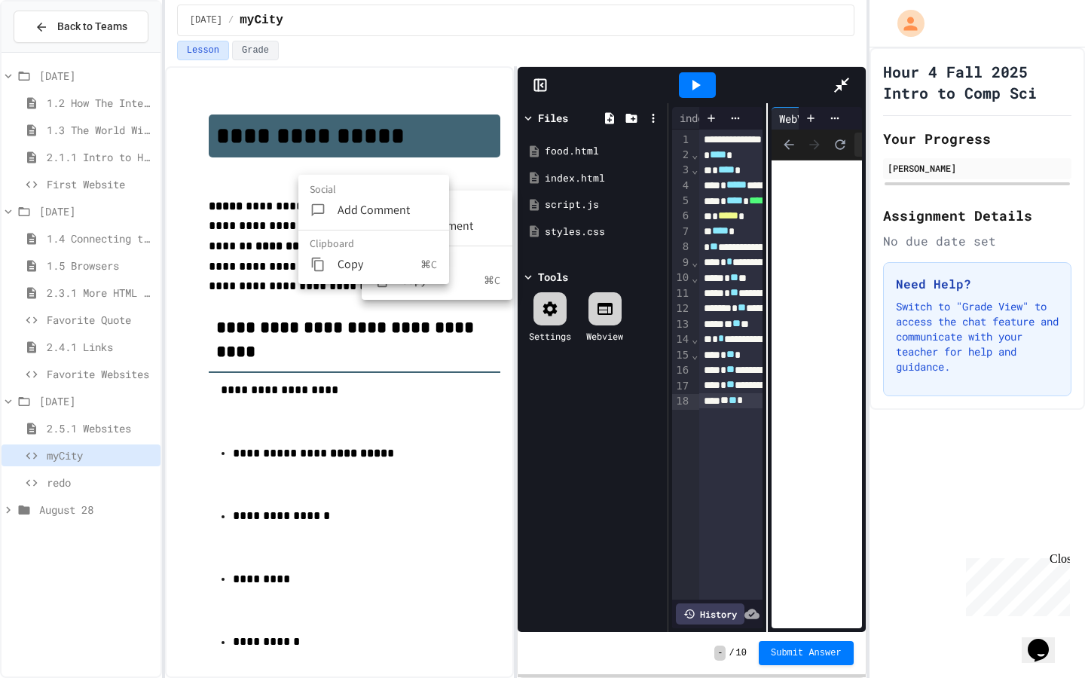
scroll to position [289, 0]
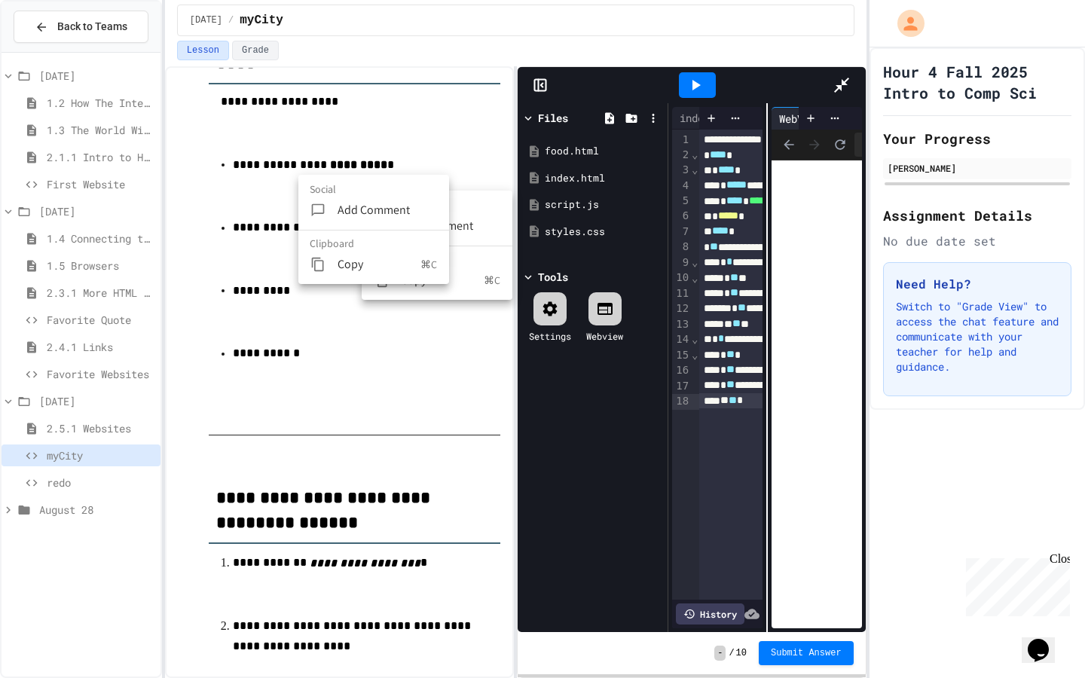
click at [699, 378] on div "**********" at bounding box center [915, 385] width 433 height 15
click at [679, 72] on div at bounding box center [697, 85] width 37 height 26
click at [699, 408] on div "** ** *" at bounding box center [915, 415] width 433 height 15
click at [699, 424] on div "* * * ** * *" at bounding box center [915, 431] width 433 height 15
click at [730, 426] on span "**" at bounding box center [734, 431] width 8 height 11
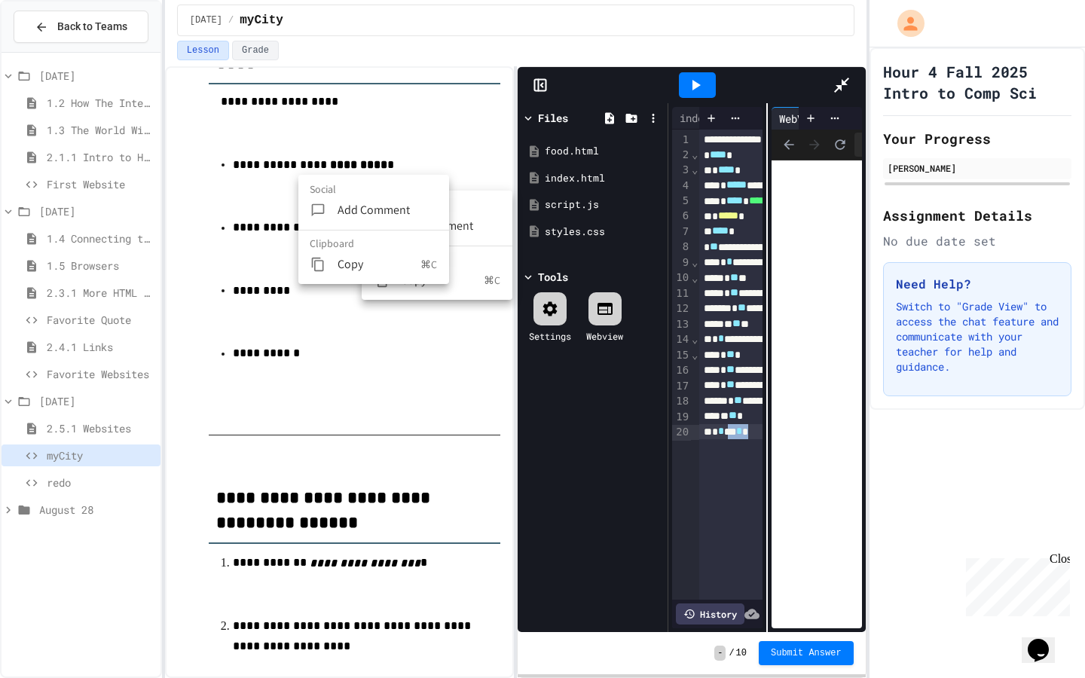
drag, startPoint x: 218, startPoint y: 368, endPoint x: 246, endPoint y: 369, distance: 28.6
click at [699, 424] on div "* * *** * *" at bounding box center [915, 431] width 433 height 15
click at [672, 110] on div "index.html" at bounding box center [709, 118] width 75 height 16
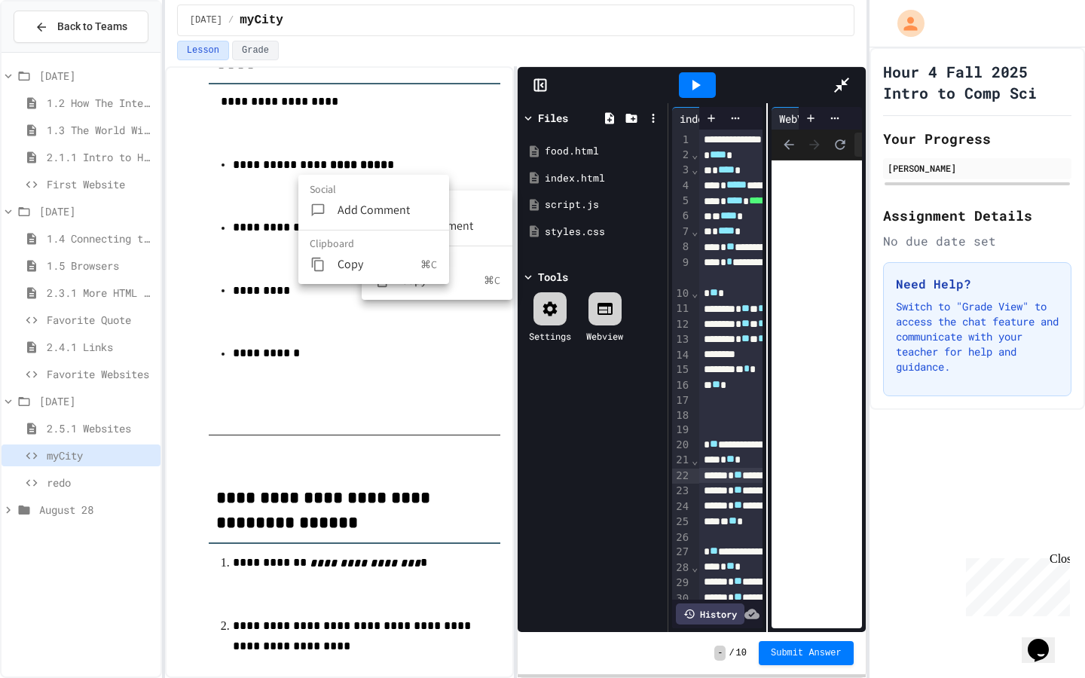
click at [766, 110] on div "food.html" at bounding box center [800, 118] width 69 height 16
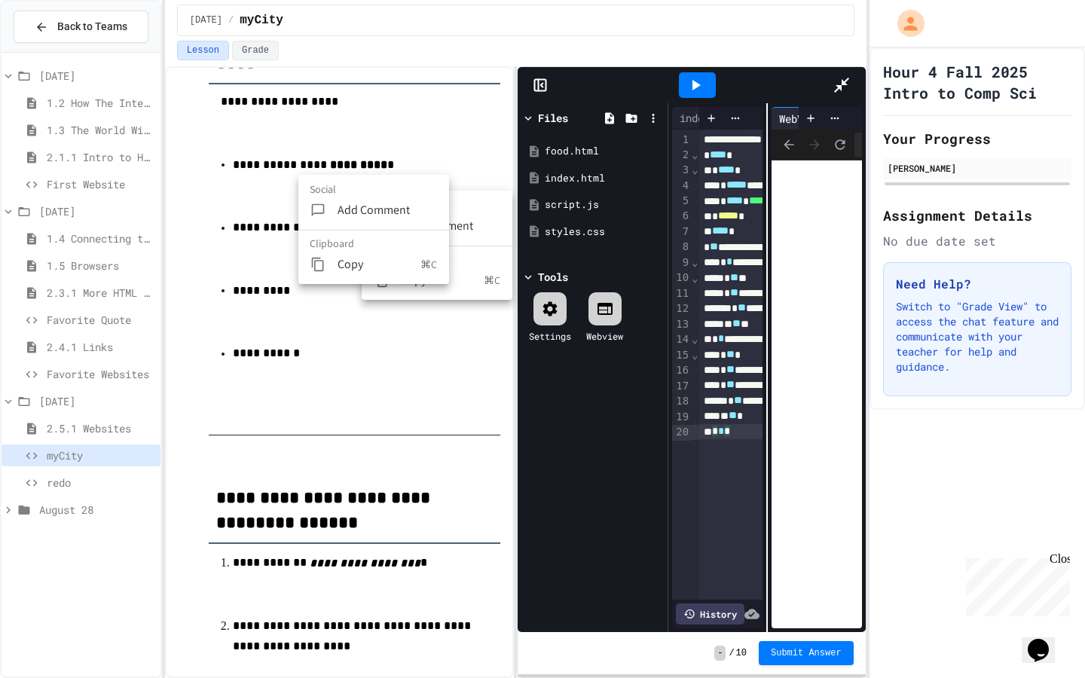
click at [699, 424] on div "* * *" at bounding box center [915, 431] width 433 height 15
click at [672, 65] on div at bounding box center [698, 85] width 52 height 41
click at [687, 76] on icon at bounding box center [696, 85] width 18 height 18
click at [699, 424] on div "**********" at bounding box center [915, 431] width 433 height 15
click at [679, 72] on div at bounding box center [697, 85] width 37 height 26
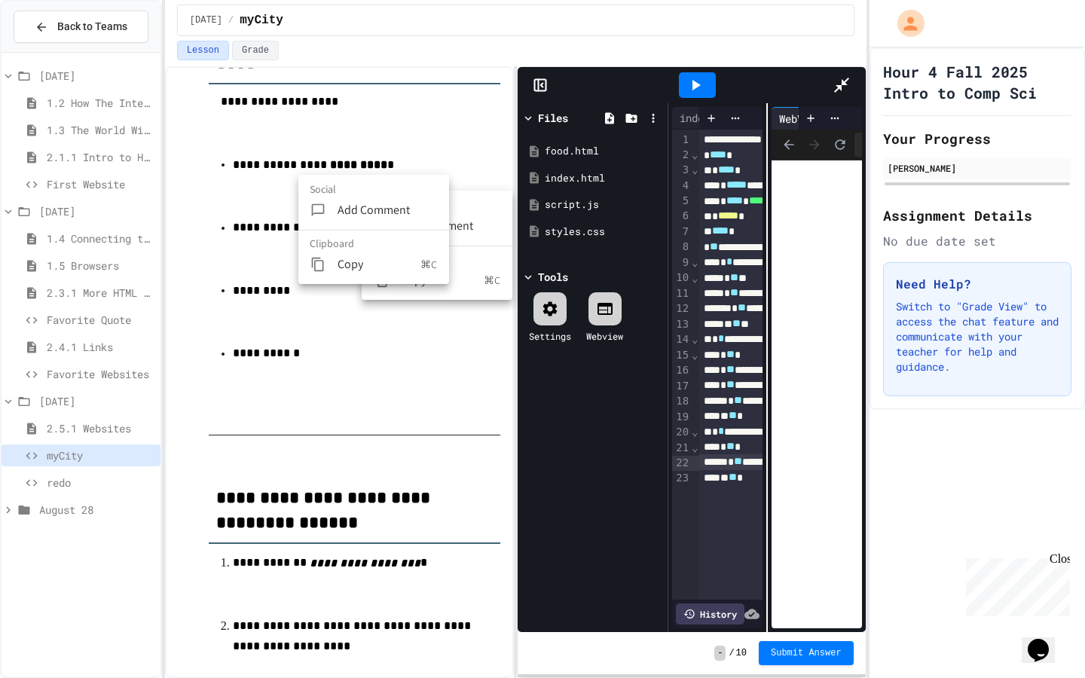
click at [699, 454] on div "**********" at bounding box center [915, 461] width 433 height 15
click at [541, 300] on icon at bounding box center [550, 309] width 18 height 18
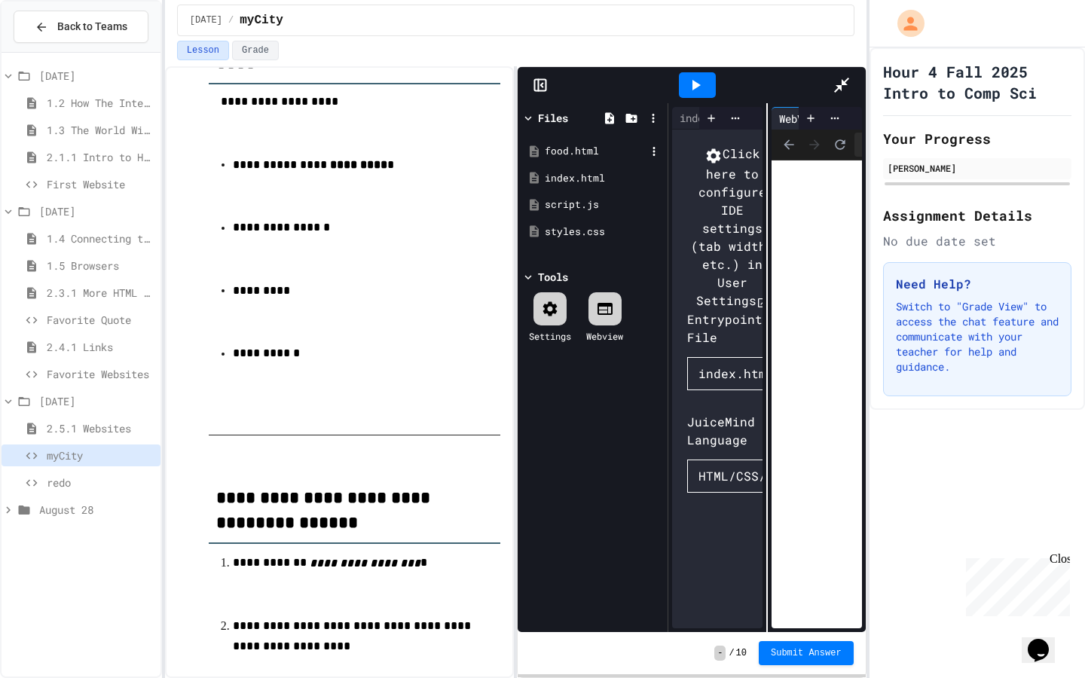
click at [545, 144] on div "food.html" at bounding box center [595, 151] width 101 height 15
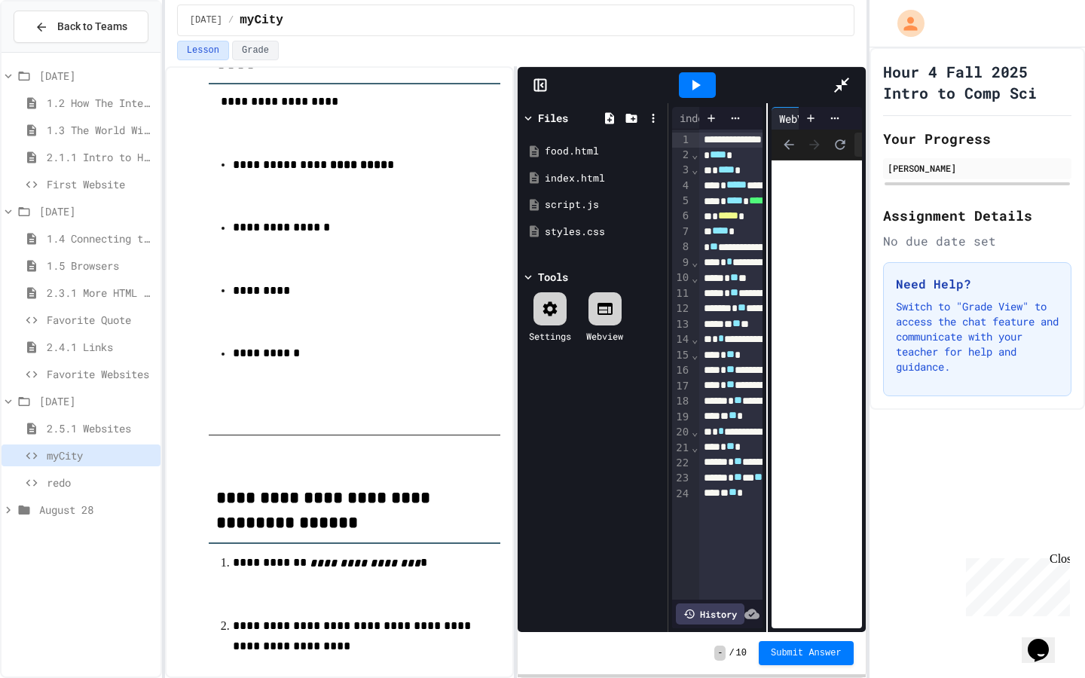
click at [922, 113] on icon at bounding box center [927, 118] width 11 height 11
click at [699, 470] on div "* ** *** ** *" at bounding box center [915, 477] width 433 height 15
click at [687, 76] on icon at bounding box center [696, 85] width 18 height 18
click at [644, 109] on div at bounding box center [653, 118] width 19 height 19
click at [308, 439] on div at bounding box center [542, 339] width 1085 height 678
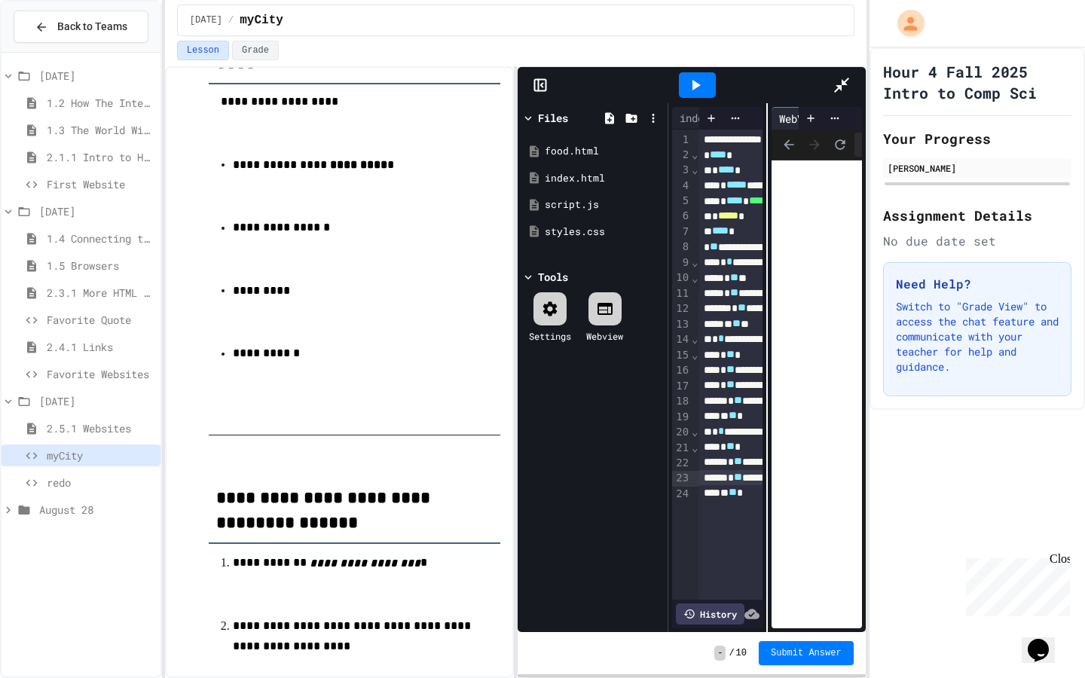
click at [851, 76] on icon at bounding box center [842, 85] width 18 height 18
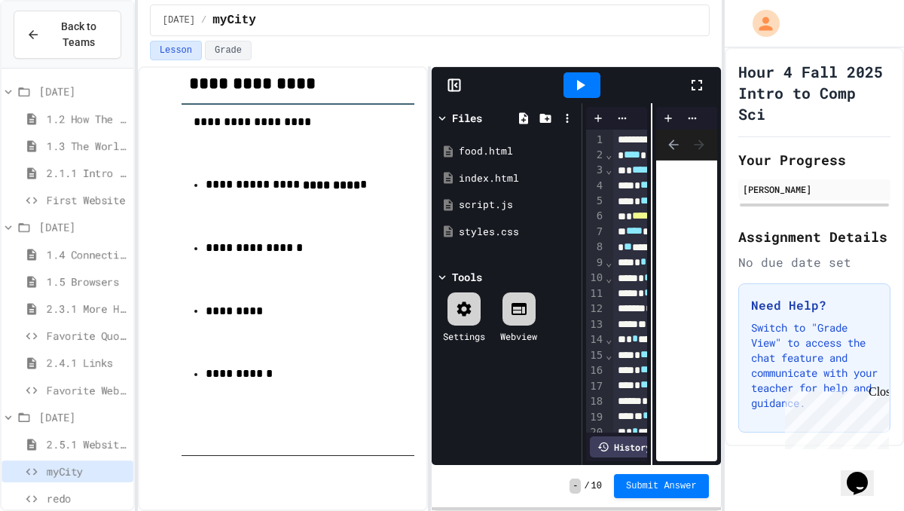
scroll to position [310, 0]
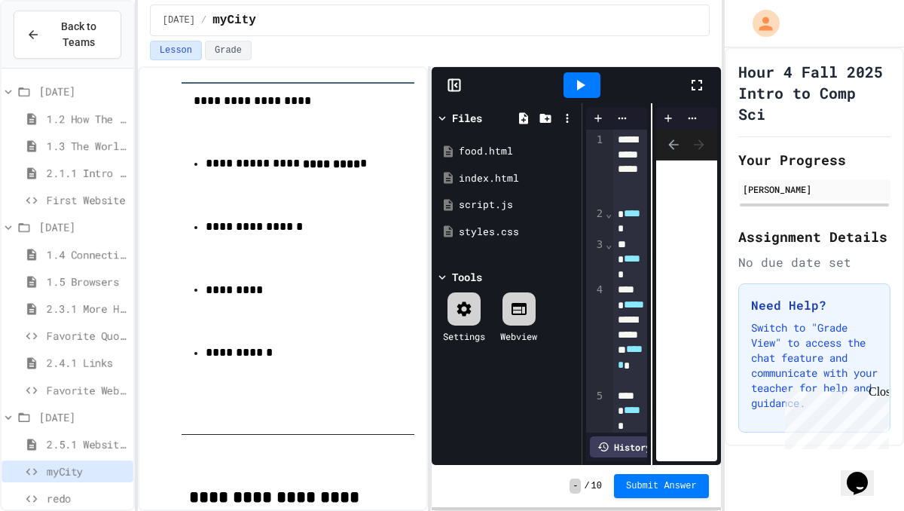
click at [80, 445] on span "2.5.1 Websites" at bounding box center [87, 444] width 81 height 16
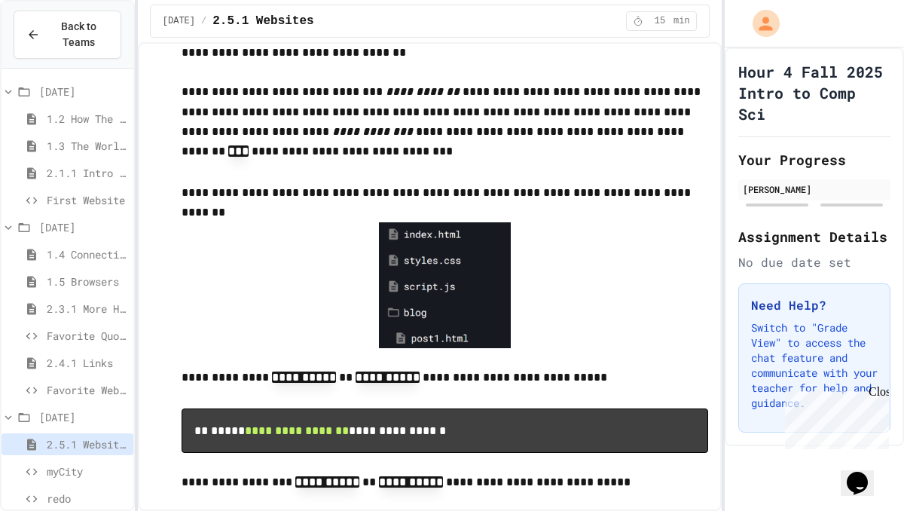
scroll to position [2706, 0]
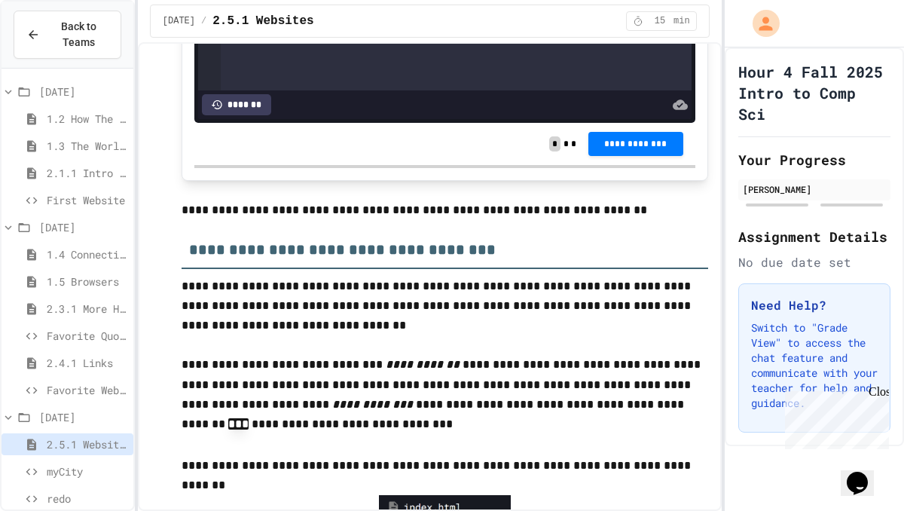
click at [93, 461] on div "myCity" at bounding box center [68, 472] width 132 height 22
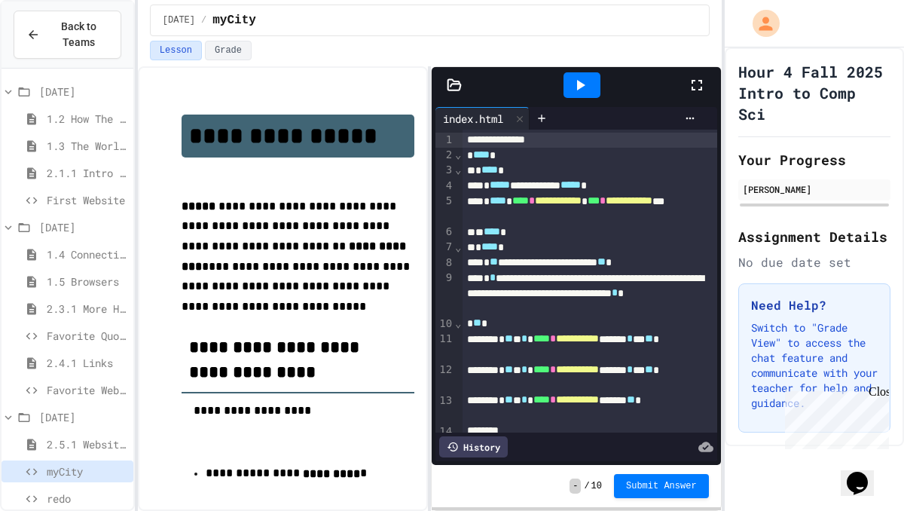
click at [575, 88] on icon at bounding box center [580, 85] width 18 height 18
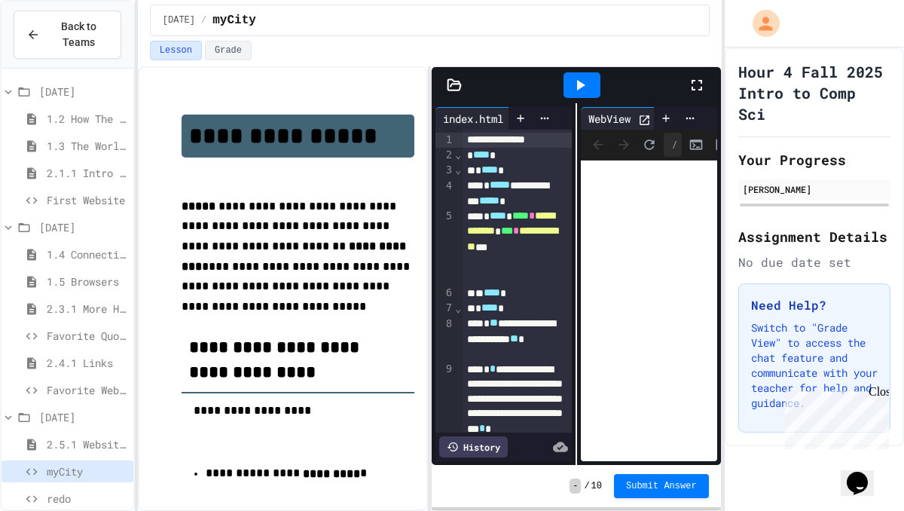
click at [697, 88] on icon at bounding box center [697, 85] width 18 height 18
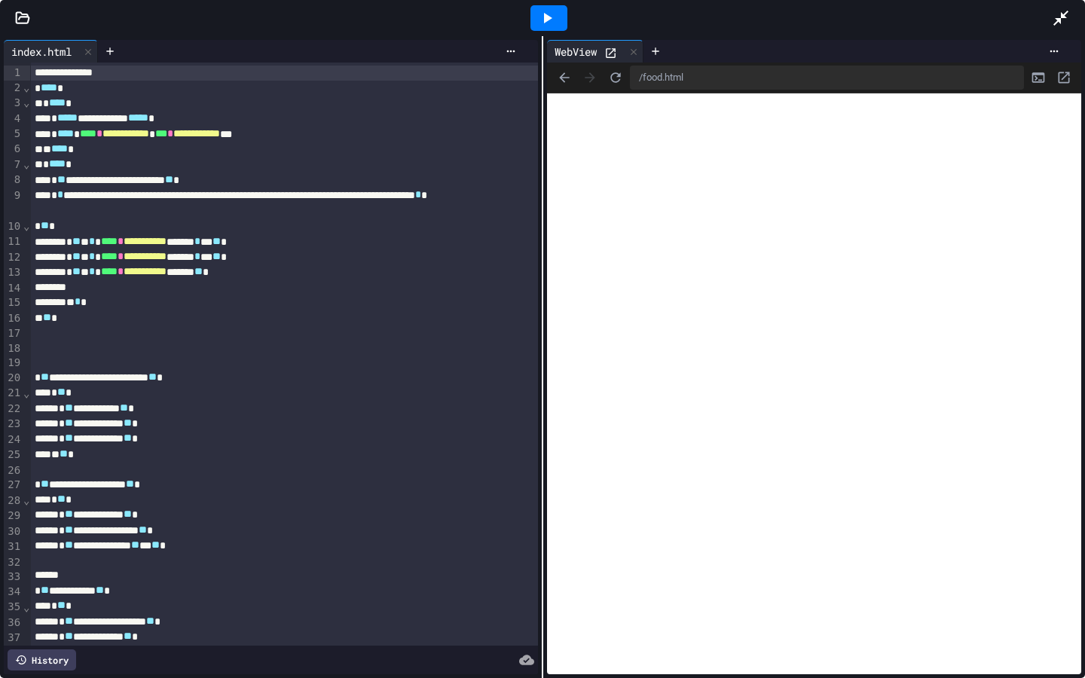
click at [552, 18] on icon at bounding box center [547, 18] width 18 height 18
click at [549, 18] on icon at bounding box center [548, 18] width 8 height 11
click at [1063, 11] on icon at bounding box center [1061, 18] width 18 height 18
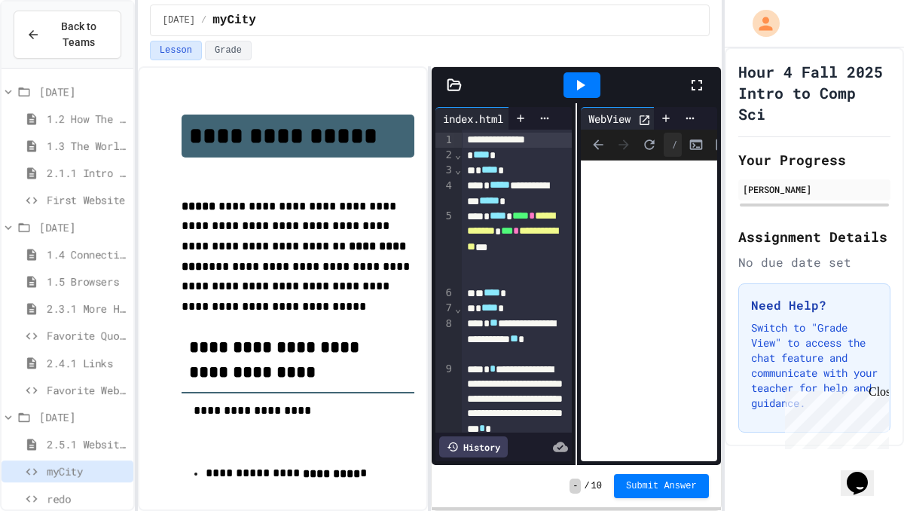
click at [457, 85] on icon at bounding box center [454, 85] width 15 height 15
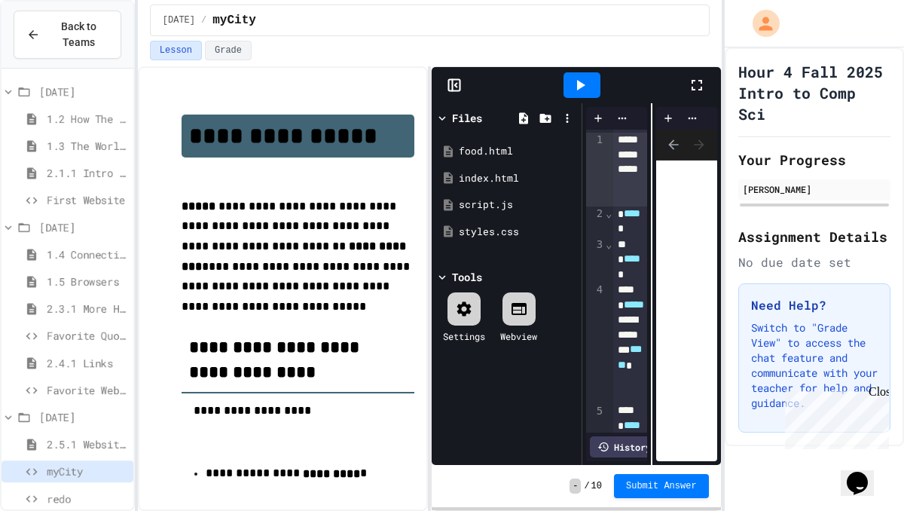
click at [457, 85] on icon at bounding box center [456, 86] width 2 height 4
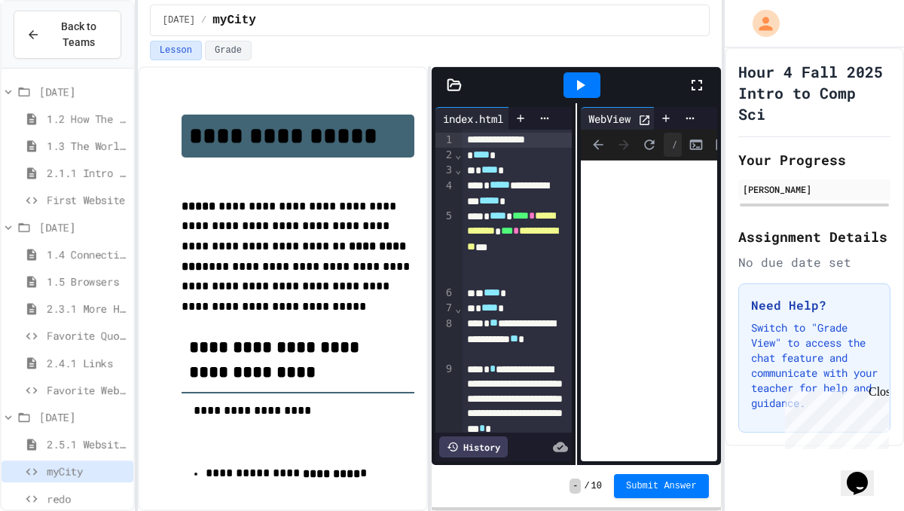
click at [457, 85] on icon at bounding box center [454, 85] width 15 height 15
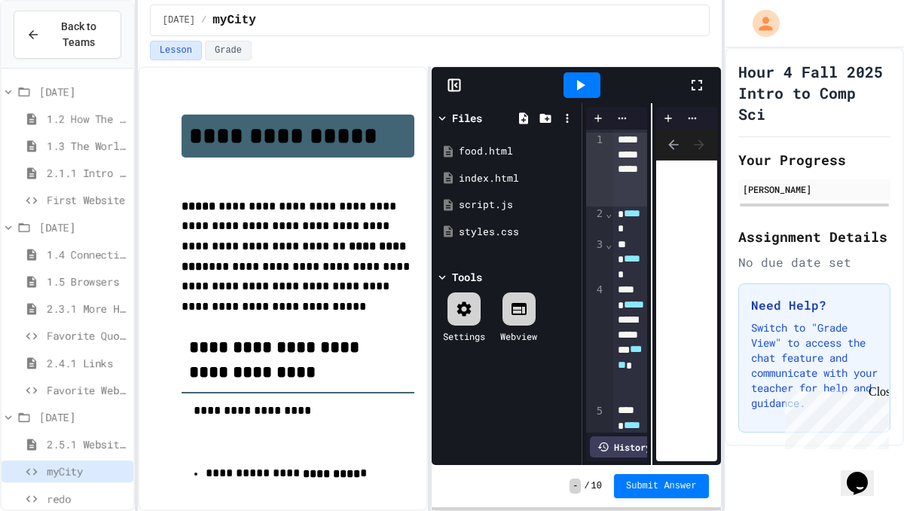
click at [457, 85] on icon at bounding box center [456, 86] width 2 height 4
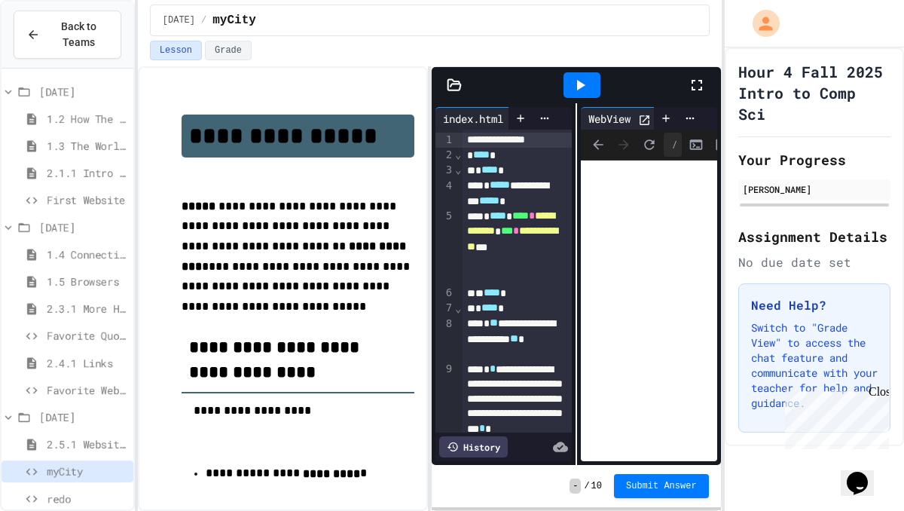
click at [448, 17] on div "[DATE] / myCity" at bounding box center [430, 21] width 560 height 32
click at [256, 21] on span "myCity" at bounding box center [235, 20] width 44 height 18
click at [332, 21] on div "[DATE] / myCity" at bounding box center [430, 21] width 560 height 32
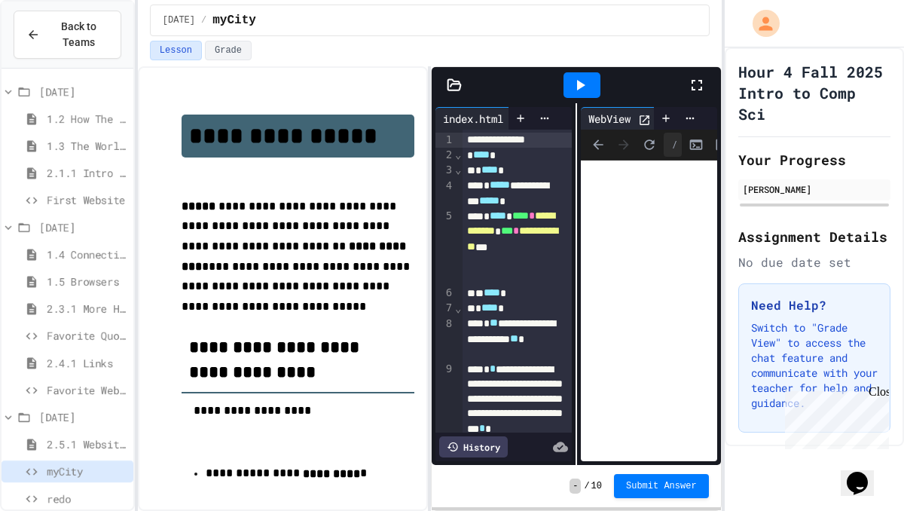
click at [195, 18] on span "[DATE]" at bounding box center [179, 20] width 32 height 12
click at [372, 29] on div "[DATE] / myCity" at bounding box center [430, 21] width 560 height 32
